Goal: Register for event/course

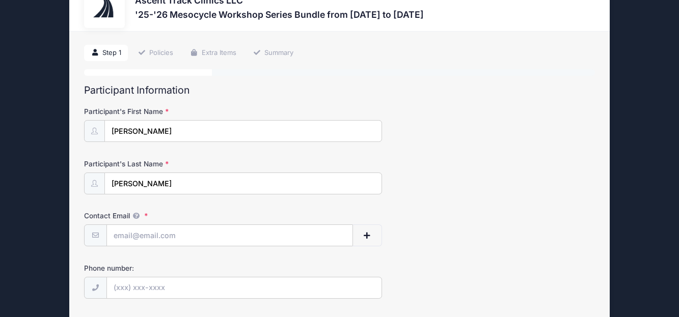
scroll to position [51, 0]
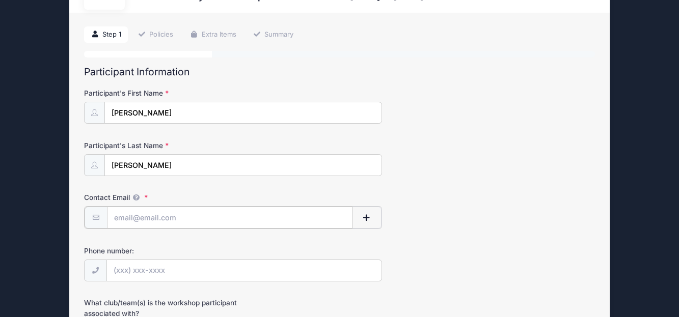
click at [124, 217] on input "Contact Email" at bounding box center [230, 218] width 246 height 22
type input "[EMAIL_ADDRESS][DOMAIN_NAME]"
type input "[PHONE_NUMBER]"
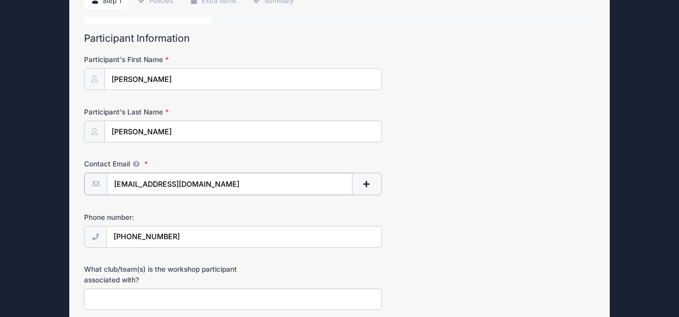
scroll to position [153, 0]
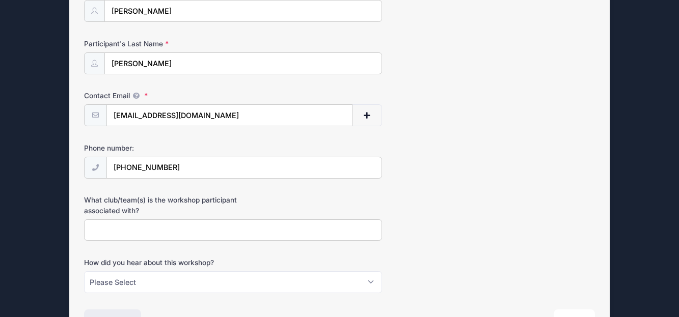
click at [93, 231] on input "What club/team(s) is the workshop participant associated with?" at bounding box center [233, 230] width 298 height 22
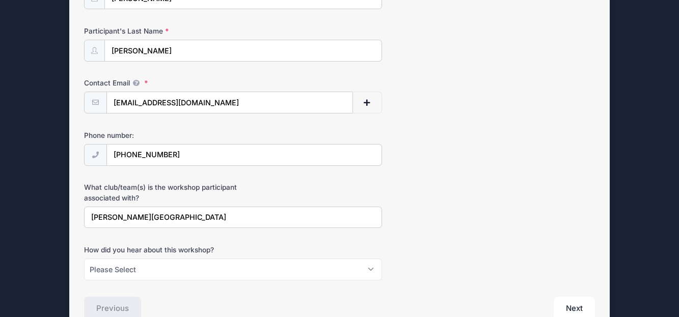
scroll to position [204, 0]
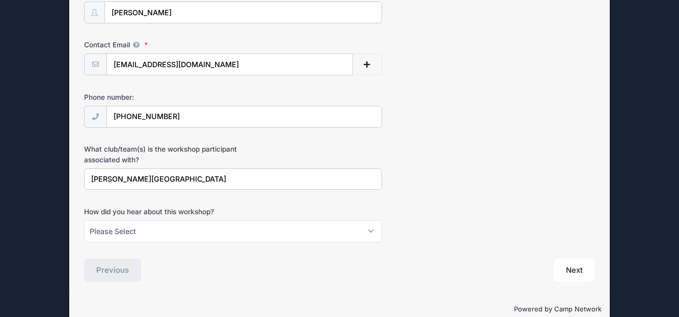
type input "[PERSON_NAME][GEOGRAPHIC_DATA]"
click at [125, 228] on select "Please Select Email Instagram Facebook X/Twitter A friend Saw information about…" at bounding box center [233, 231] width 298 height 22
select select "Email"
click at [84, 220] on select "Please Select Email Instagram Facebook X/Twitter A friend Saw information about…" at bounding box center [233, 231] width 298 height 22
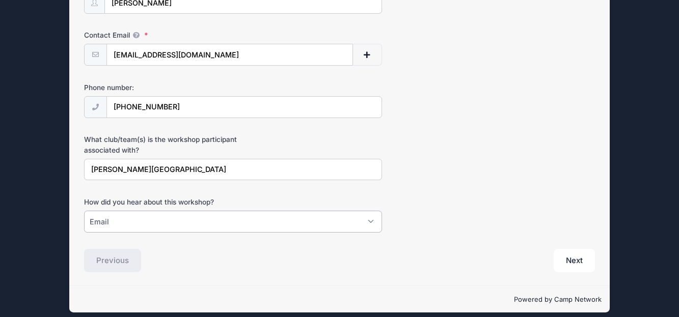
scroll to position [222, 0]
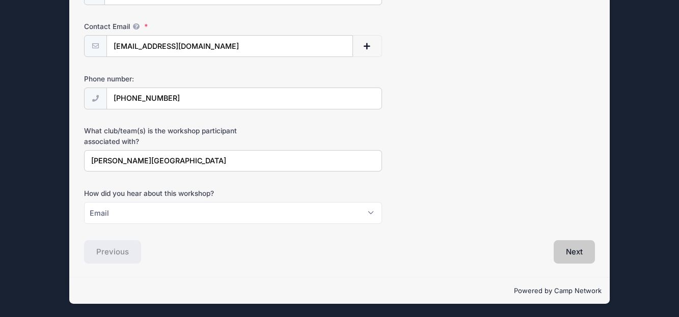
click at [584, 246] on button "Next" at bounding box center [574, 251] width 41 height 23
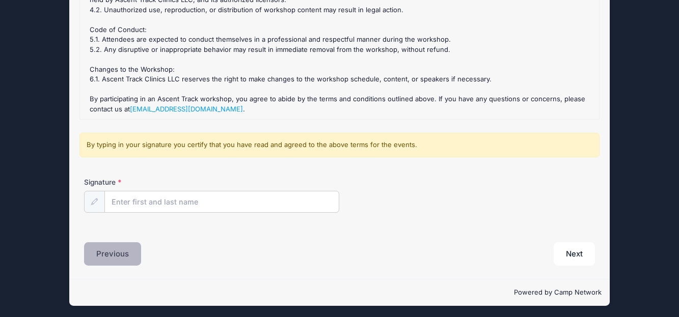
scroll to position [178, 0]
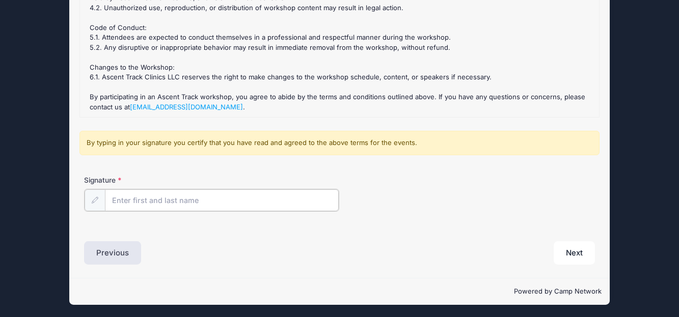
click at [130, 201] on input "Signature" at bounding box center [222, 200] width 234 height 22
type input "[PERSON_NAME]"
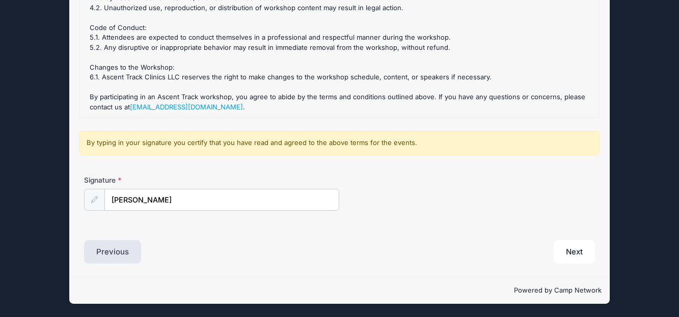
click at [528, 203] on div "Signature [PERSON_NAME]" at bounding box center [339, 193] width 510 height 36
click at [571, 246] on button "Next" at bounding box center [574, 251] width 41 height 23
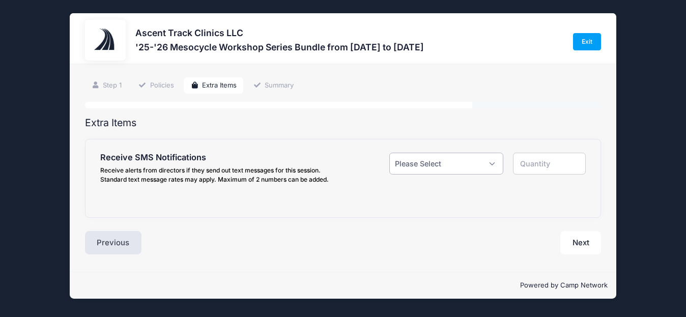
click at [493, 162] on select "Please Select Yes ($0.00) No" at bounding box center [447, 164] width 114 height 22
select select "1"
click at [390, 153] on select "Please Select Yes ($0.00) No" at bounding box center [447, 164] width 114 height 22
type input "1"
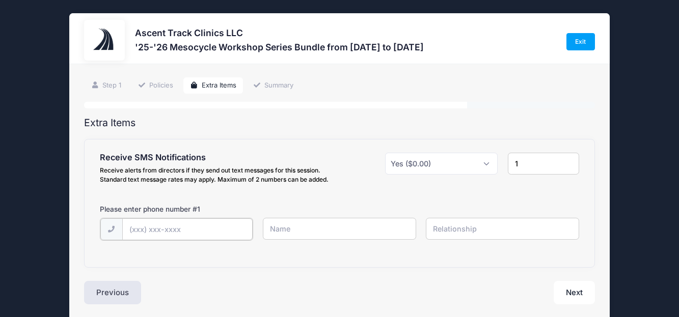
click at [0, 0] on input "text" at bounding box center [0, 0] width 0 height 0
type input "[PHONE_NUMBER]"
click at [0, 0] on input "text" at bounding box center [0, 0] width 0 height 0
type input "c"
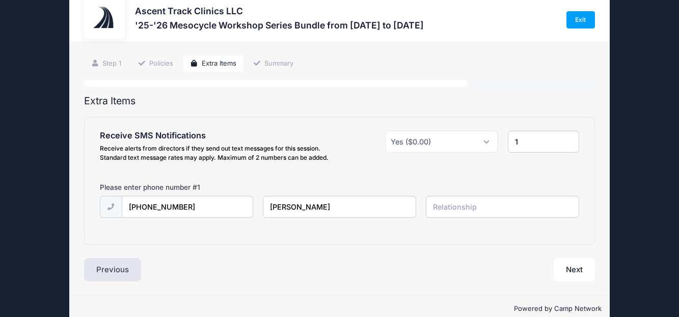
scroll to position [40, 0]
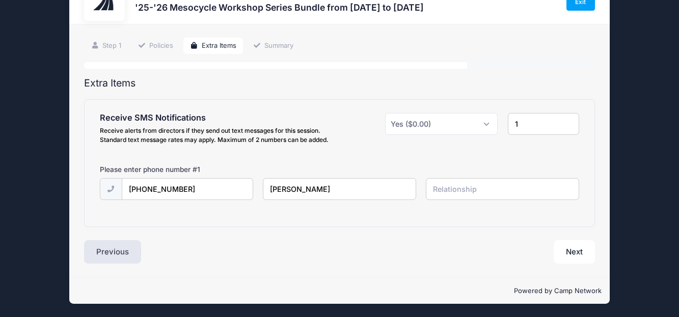
type input "[PERSON_NAME]"
click at [0, 0] on input "text" at bounding box center [0, 0] width 0 height 0
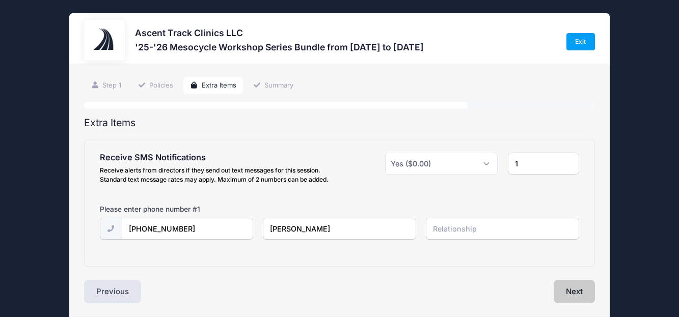
click at [573, 285] on button "Next" at bounding box center [574, 291] width 41 height 23
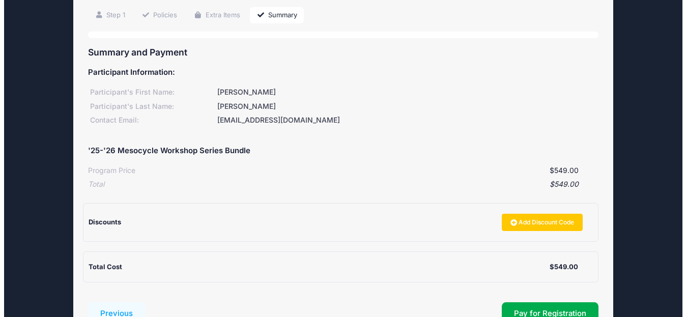
scroll to position [102, 0]
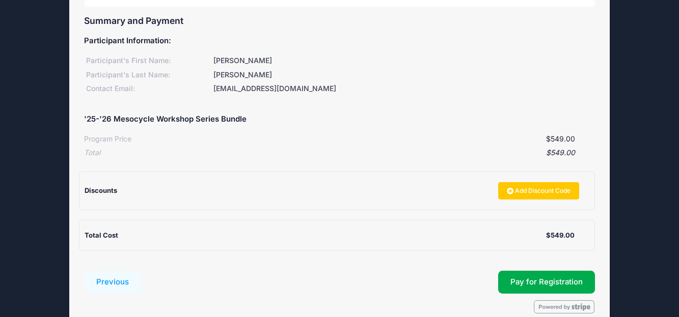
click at [94, 187] on span "Discounts" at bounding box center [101, 190] width 33 height 8
drag, startPoint x: 119, startPoint y: 187, endPoint x: 126, endPoint y: 189, distance: 7.3
click at [120, 187] on div "Discounts" at bounding box center [288, 191] width 407 height 10
click at [162, 195] on div "Discounts" at bounding box center [288, 191] width 407 height 10
drag, startPoint x: 142, startPoint y: 77, endPoint x: 146, endPoint y: 90, distance: 13.4
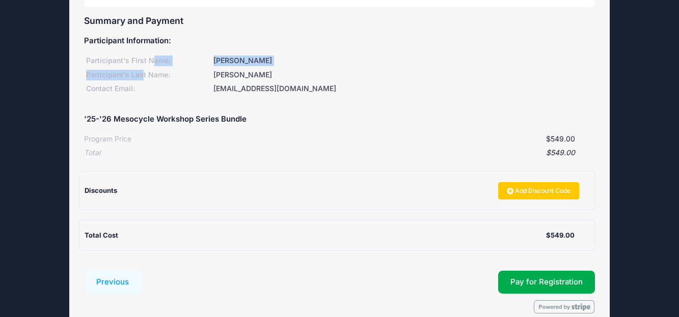
click at [143, 82] on div "Participant's First Name: [PERSON_NAME]'s Last Name: [PERSON_NAME] Contact Emai…" at bounding box center [339, 73] width 510 height 42
click at [195, 121] on h5 "'25-'26 Mesocycle Workshop Series Bundle" at bounding box center [165, 119] width 162 height 9
click at [152, 154] on div "$549.00" at bounding box center [337, 153] width 474 height 11
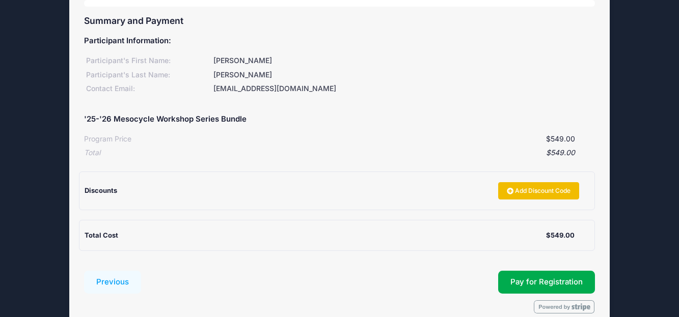
click at [523, 186] on link "Add Discount Code" at bounding box center [538, 190] width 81 height 17
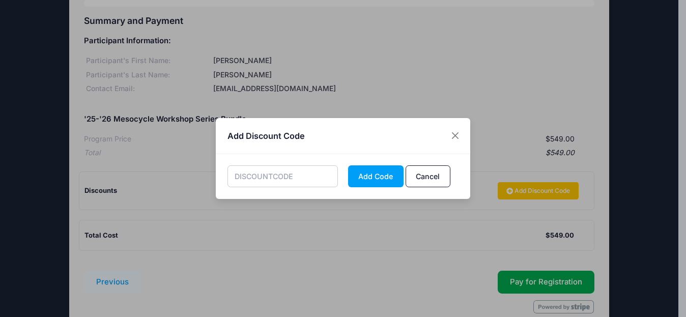
click at [253, 174] on input "text" at bounding box center [283, 176] width 111 height 22
type input "MESOALUM"
click at [378, 170] on button "Add Code" at bounding box center [376, 176] width 56 height 22
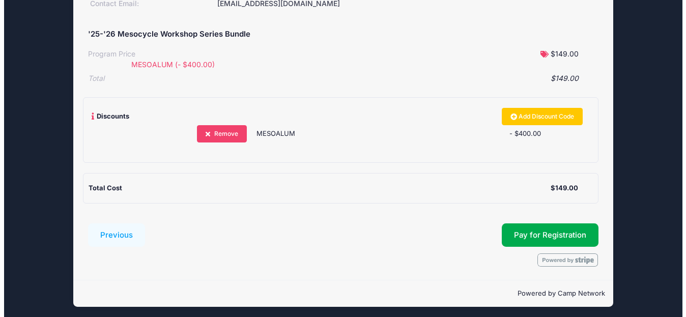
scroll to position [190, 0]
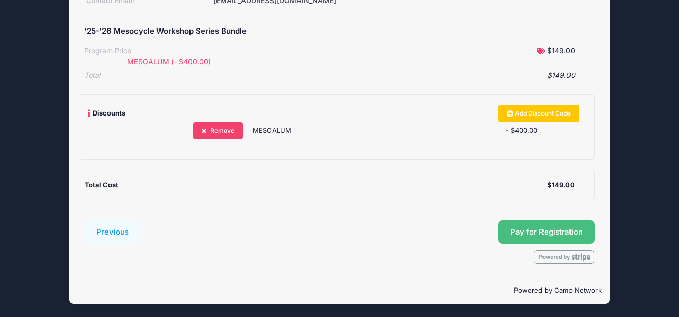
click at [546, 229] on span "Pay for Registration" at bounding box center [546, 232] width 72 height 9
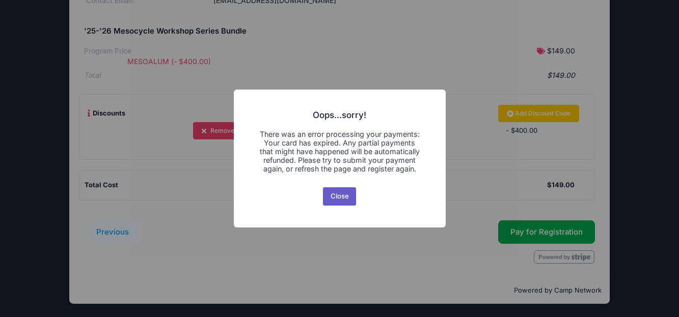
click at [334, 198] on button "Close" at bounding box center [339, 196] width 33 height 18
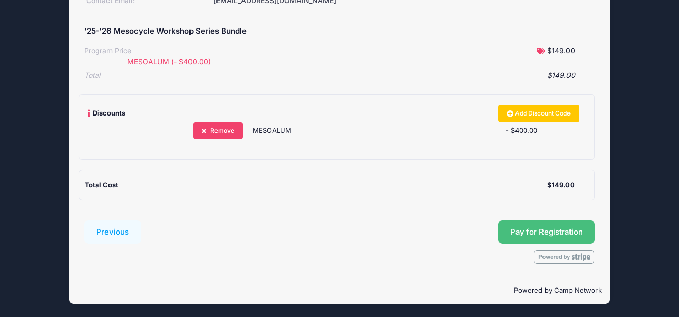
click at [556, 229] on span "Pay for Registration" at bounding box center [546, 232] width 72 height 9
